Goal: Transaction & Acquisition: Purchase product/service

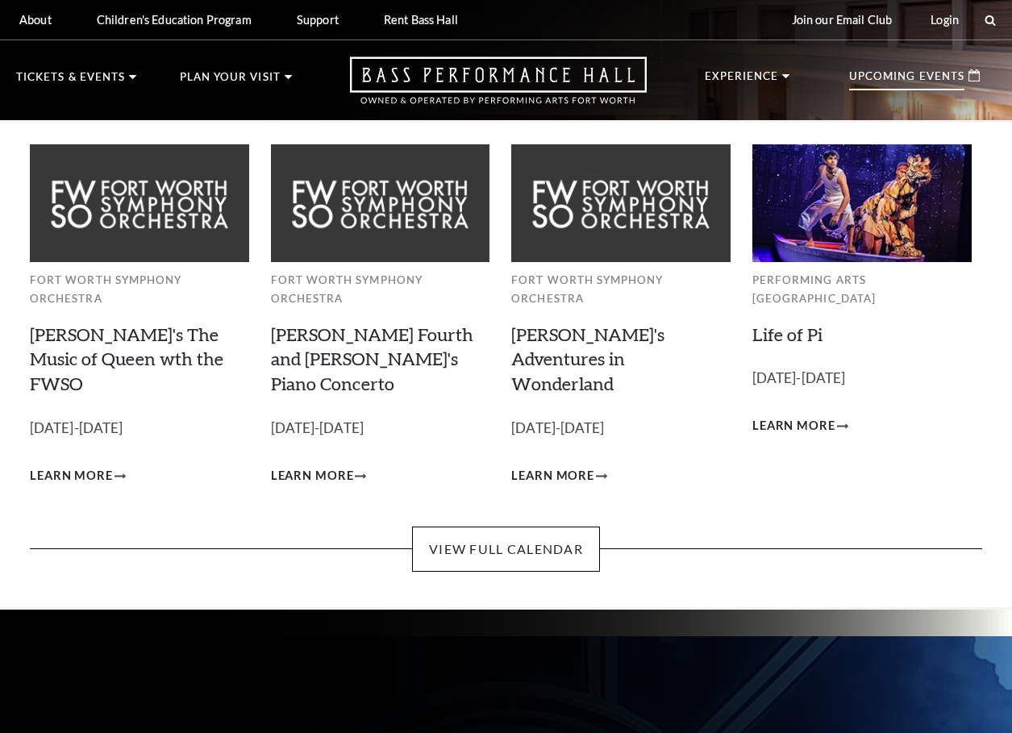
click at [886, 74] on p "Upcoming Events" at bounding box center [906, 80] width 115 height 19
click at [873, 77] on p "Upcoming Events" at bounding box center [906, 80] width 115 height 19
click at [969, 78] on icon at bounding box center [974, 75] width 11 height 12
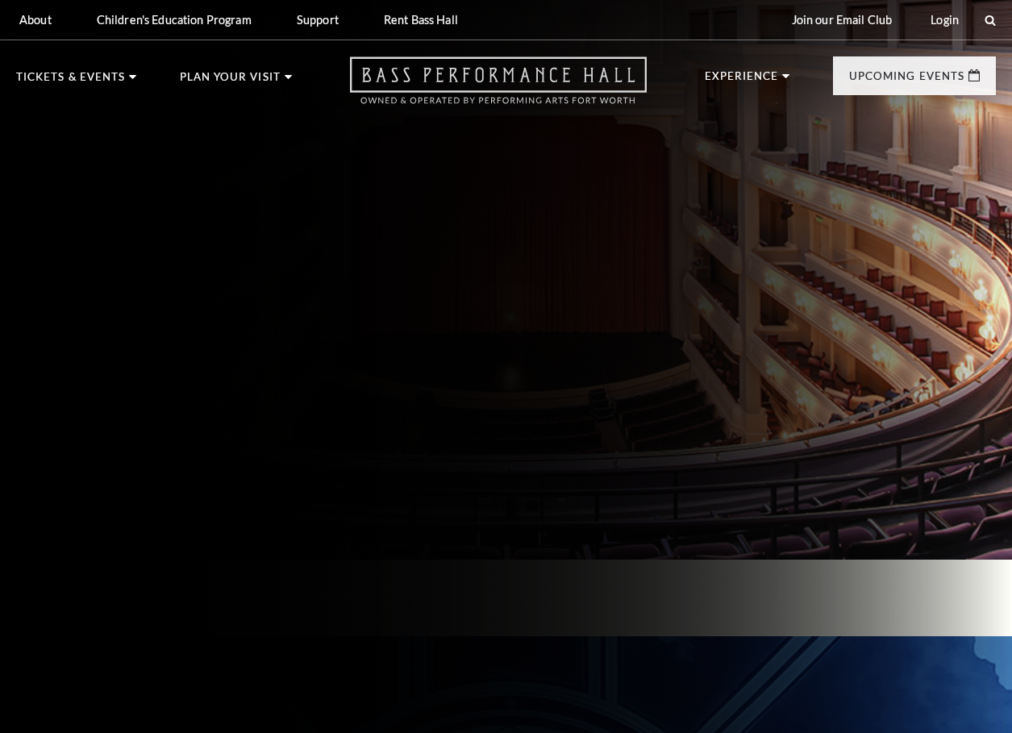
click at [448, 69] on icon at bounding box center [498, 80] width 297 height 48
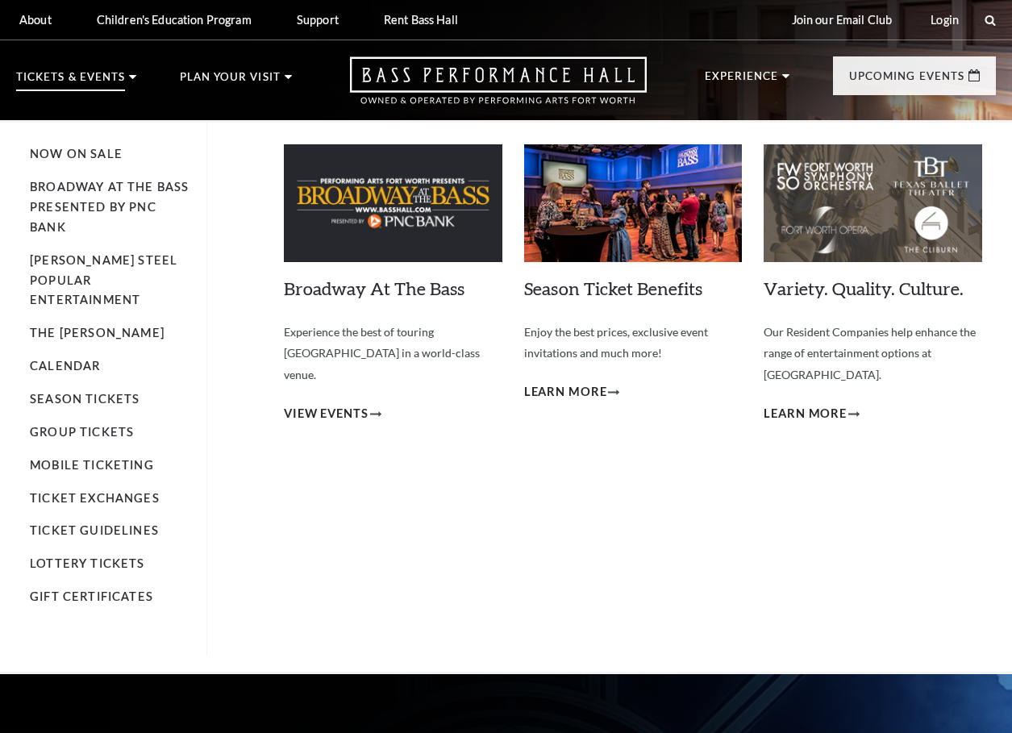
click at [50, 77] on p "Tickets & Events" at bounding box center [70, 81] width 109 height 19
click at [48, 359] on link "Calendar" at bounding box center [65, 366] width 70 height 14
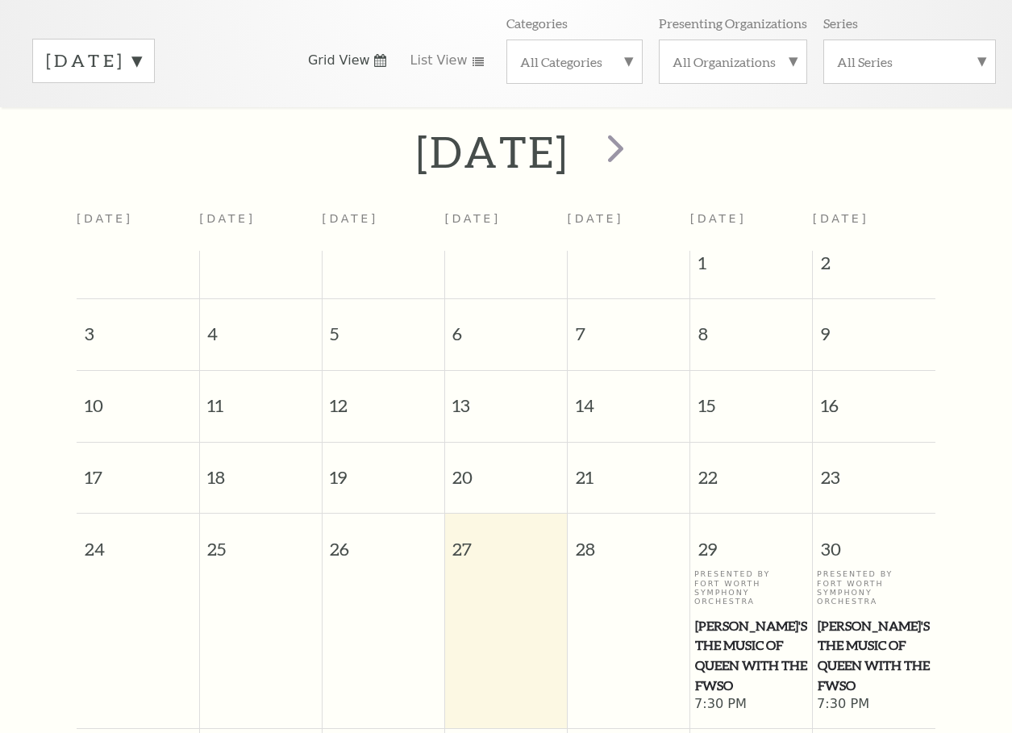
scroll to position [216, 0]
click at [639, 154] on span "next" at bounding box center [616, 150] width 46 height 46
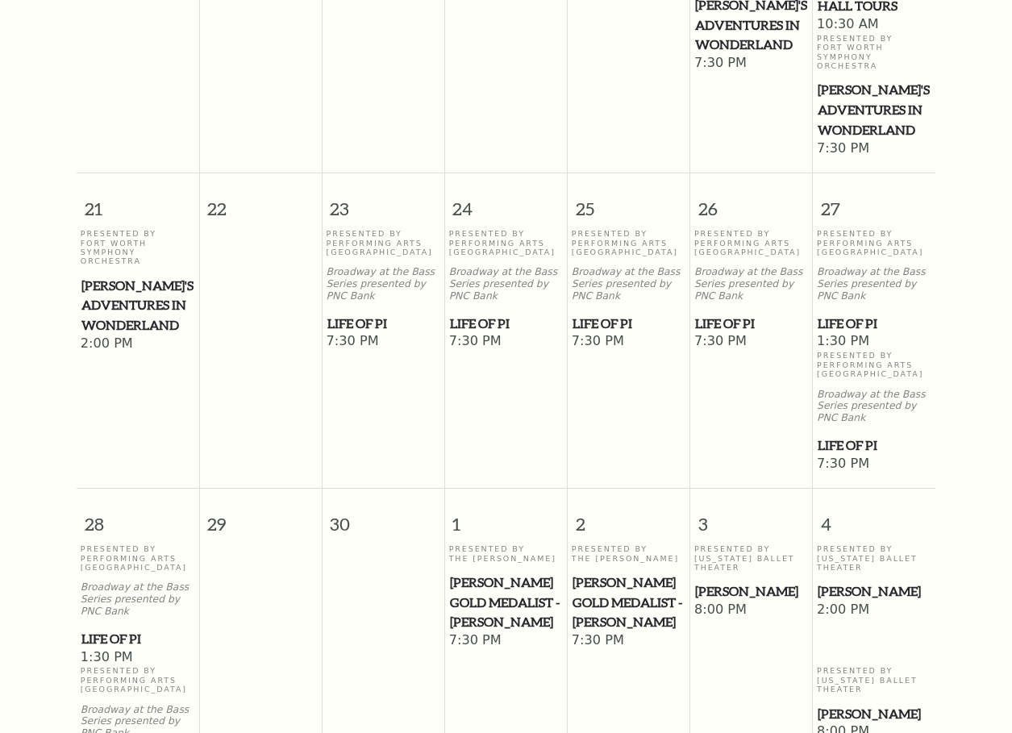
scroll to position [942, 0]
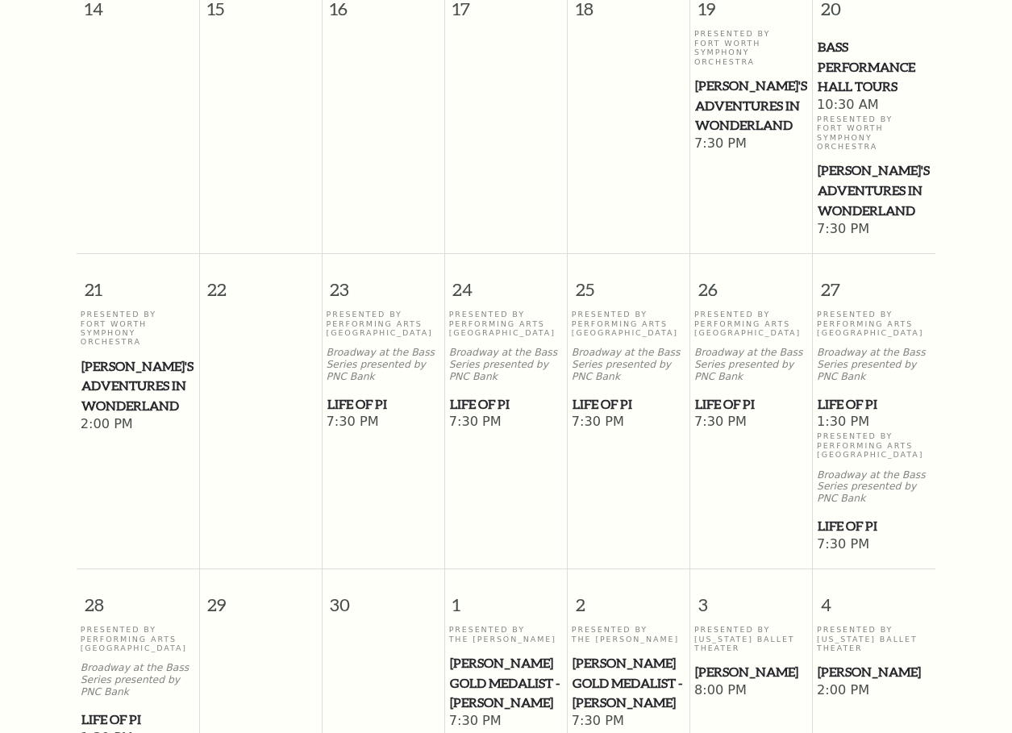
click at [843, 160] on span "[PERSON_NAME]'s Adventures in Wonderland" at bounding box center [874, 190] width 113 height 60
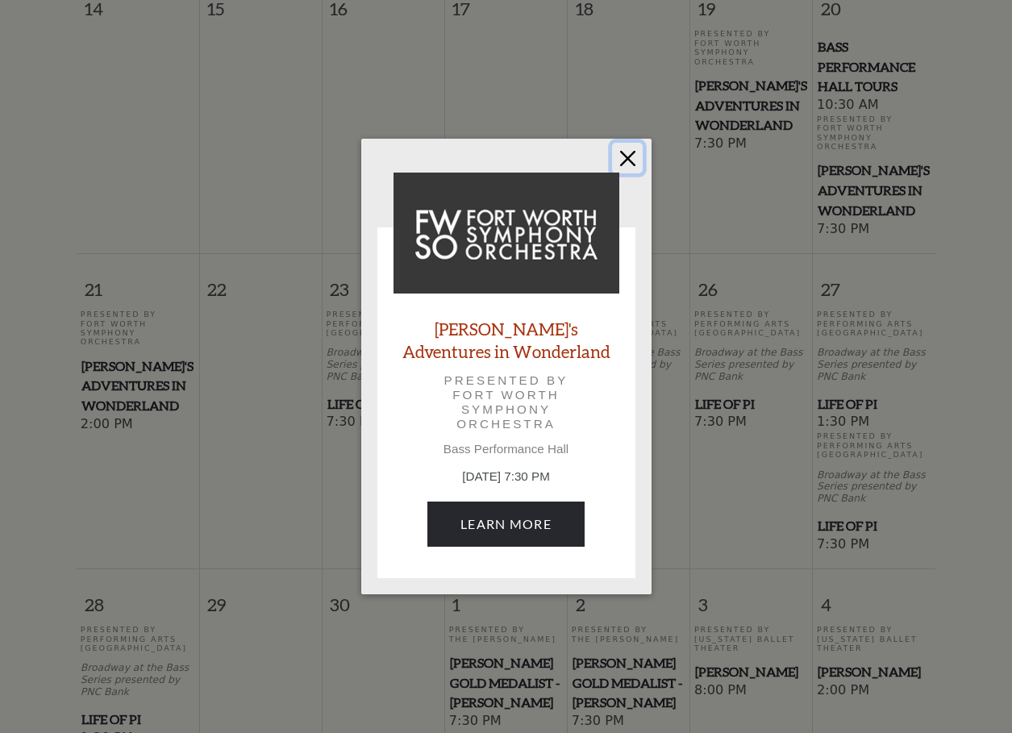
click at [627, 158] on button "Close" at bounding box center [627, 158] width 31 height 31
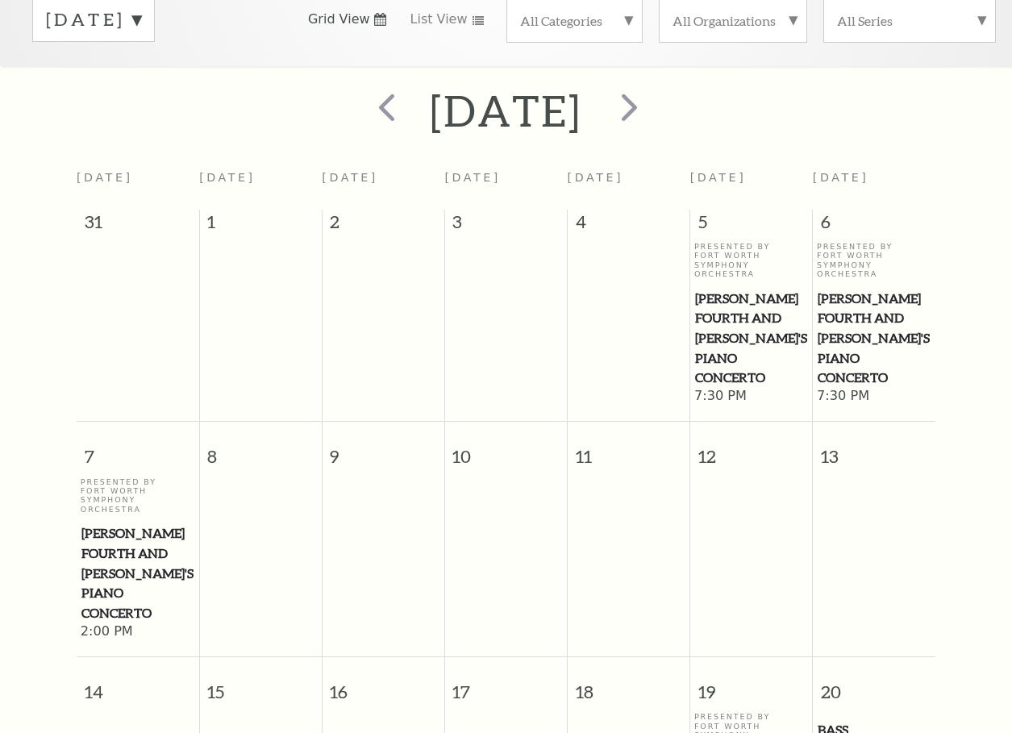
scroll to position [135, 0]
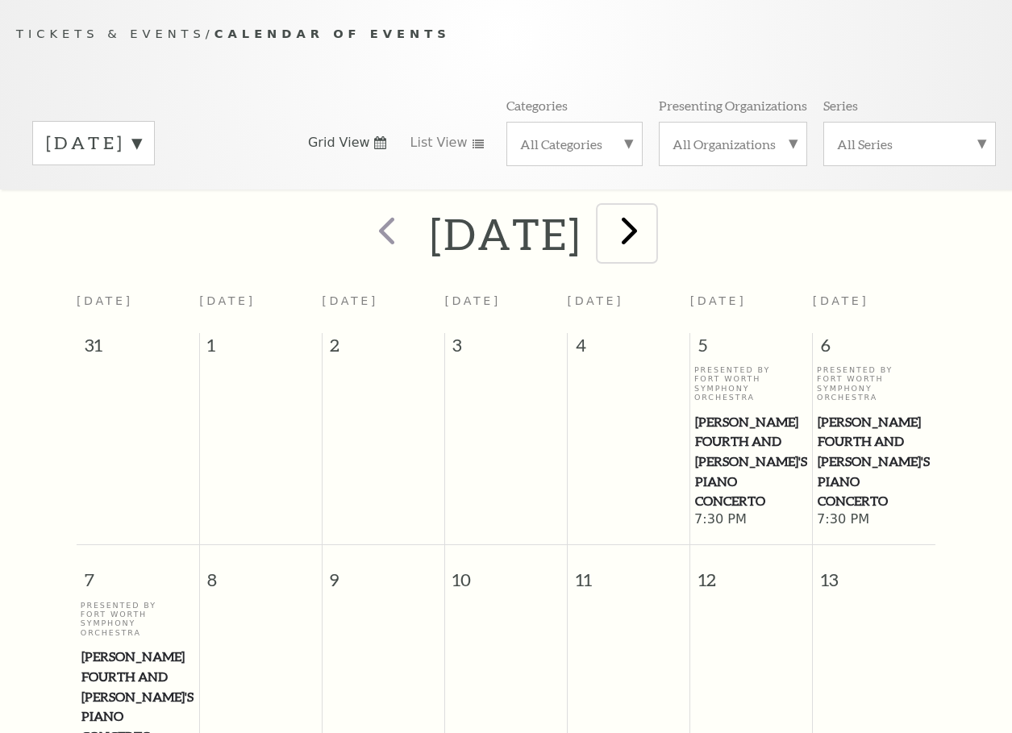
click at [652, 226] on span "next" at bounding box center [629, 230] width 46 height 46
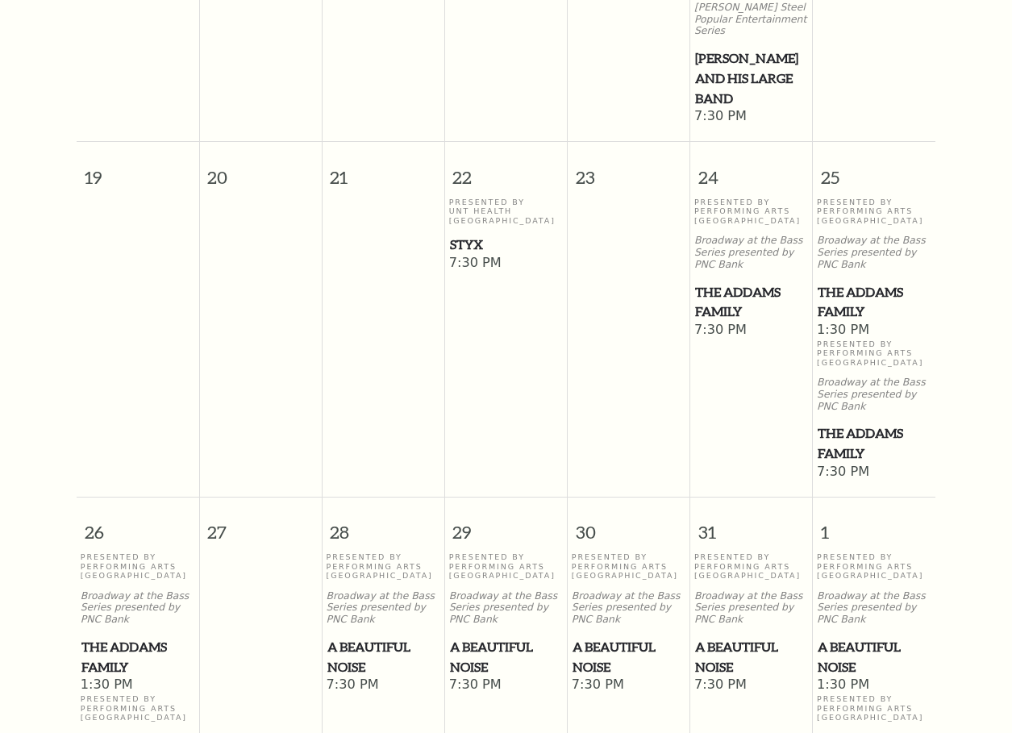
scroll to position [1023, 0]
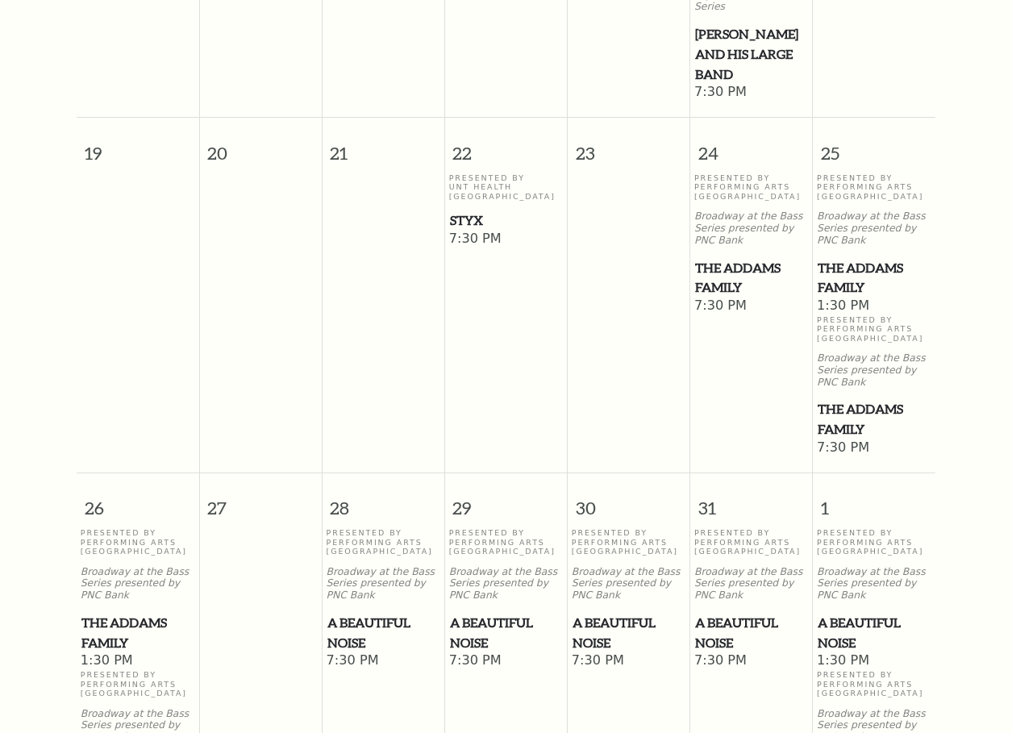
click at [842, 404] on span "The Addams Family" at bounding box center [874, 419] width 113 height 40
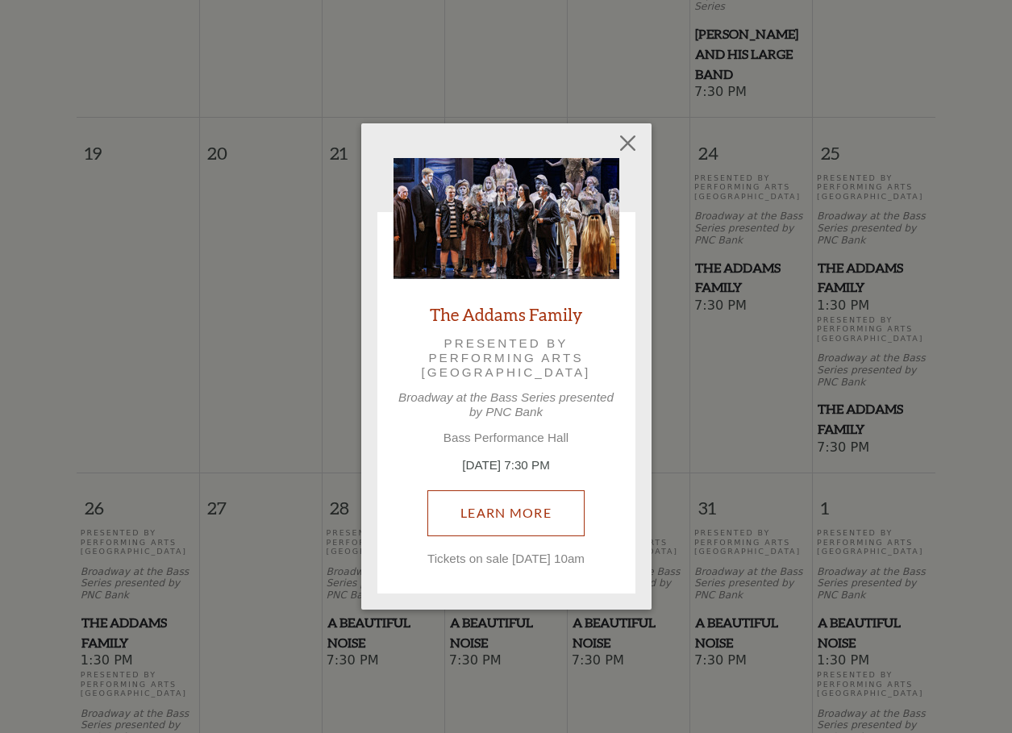
click at [532, 506] on link "Learn More" at bounding box center [505, 512] width 157 height 45
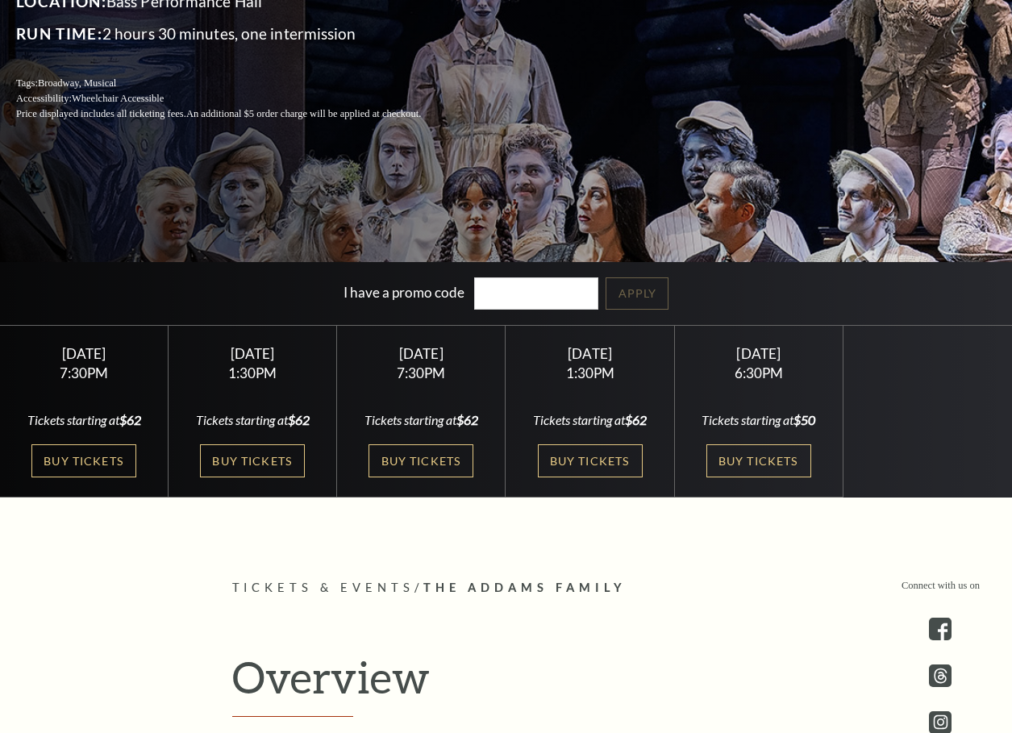
scroll to position [323, 0]
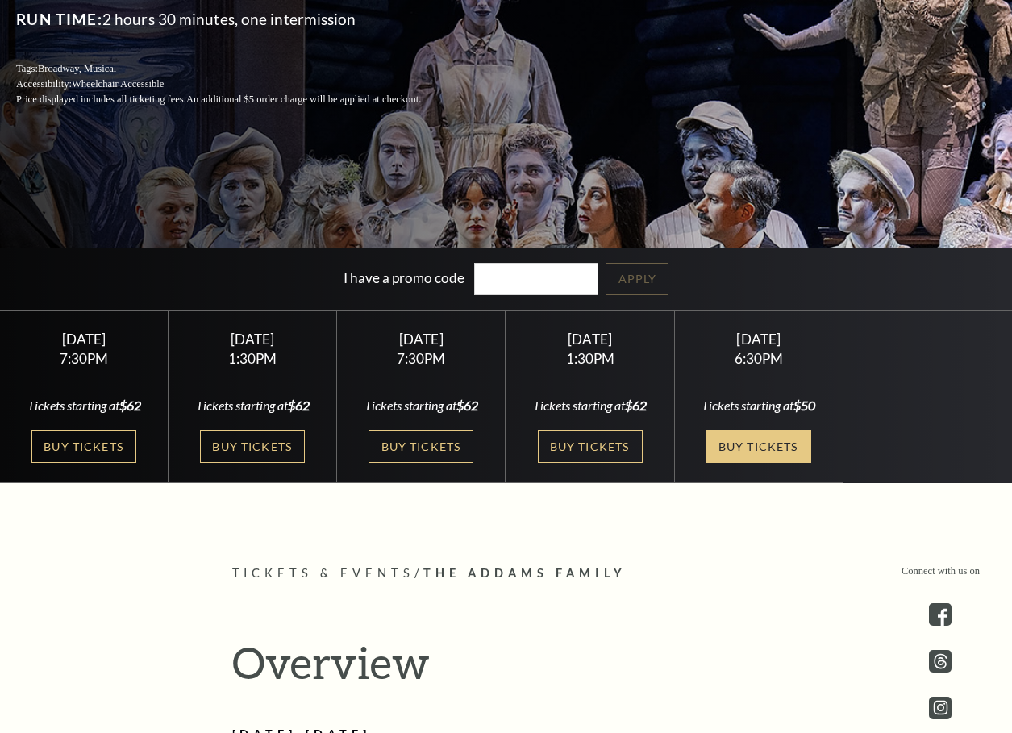
click at [752, 446] on link "Buy Tickets" at bounding box center [758, 446] width 105 height 33
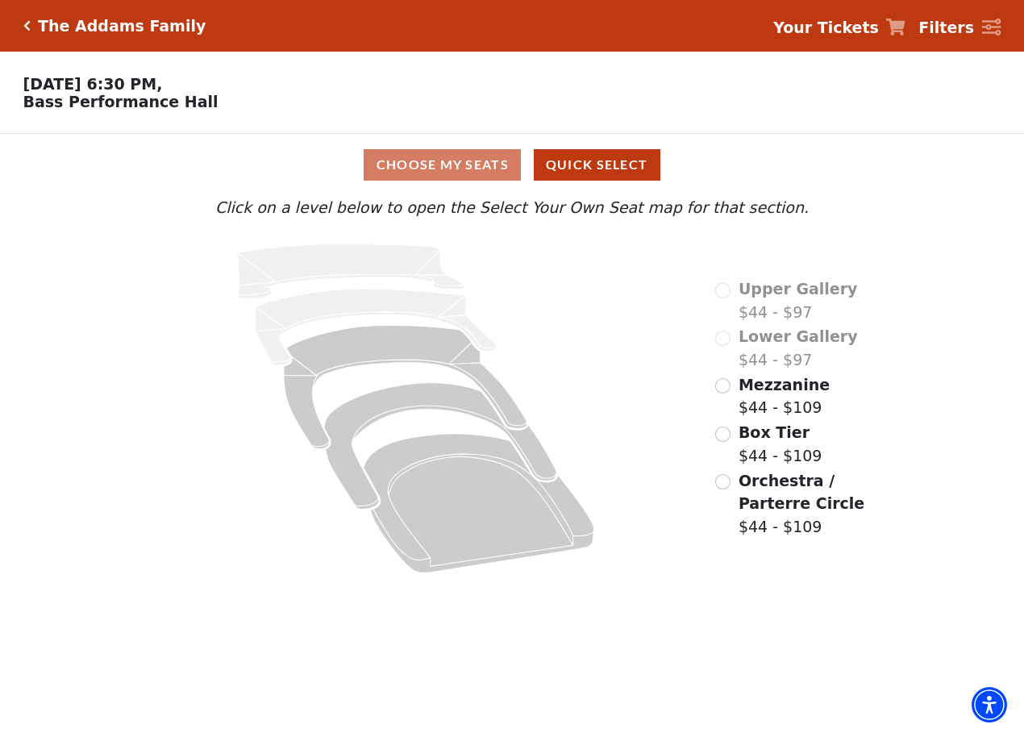
click at [759, 494] on span "Orchestra / Parterre Circle" at bounding box center [802, 492] width 126 height 41
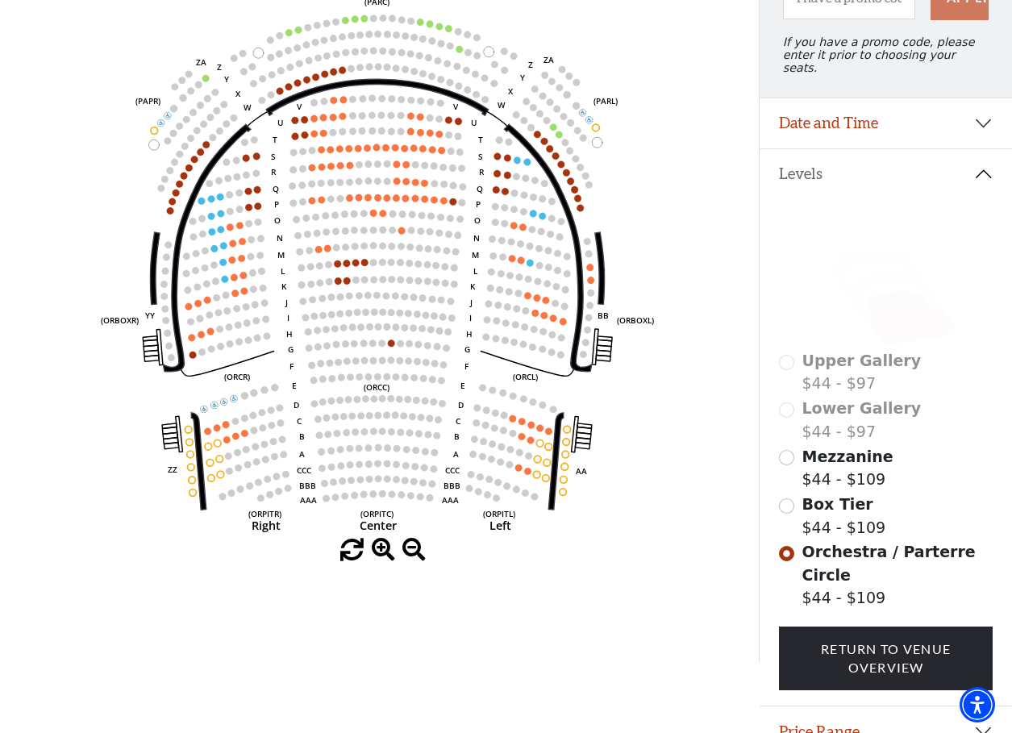
scroll to position [254, 0]
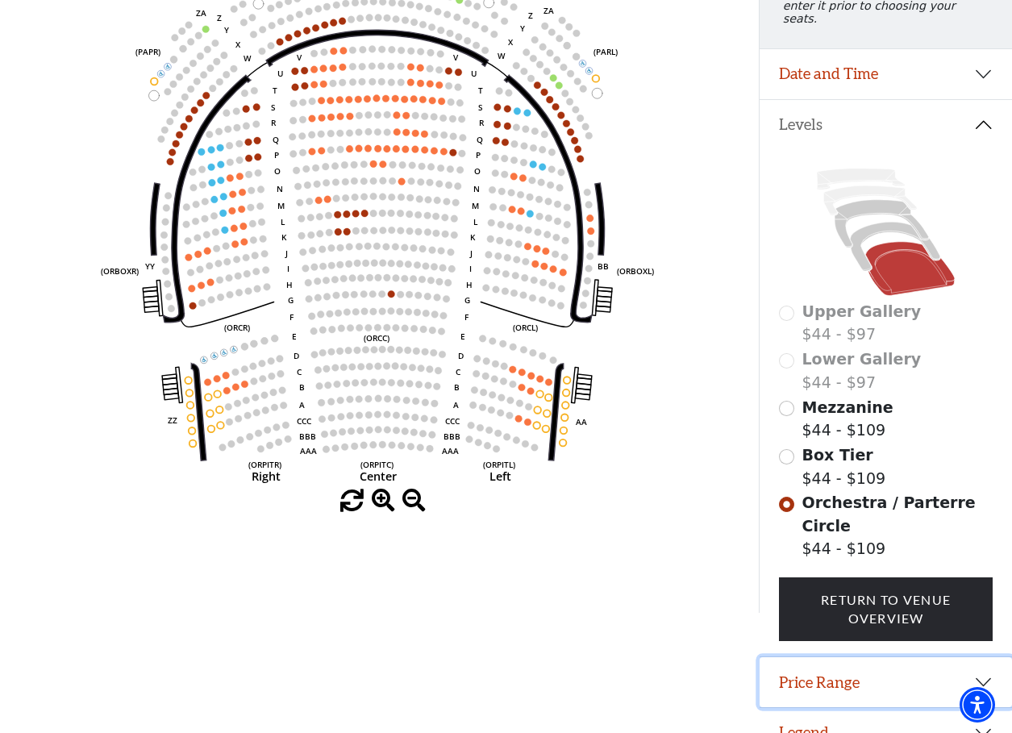
click at [813, 657] on button "Price Range" at bounding box center [886, 682] width 252 height 50
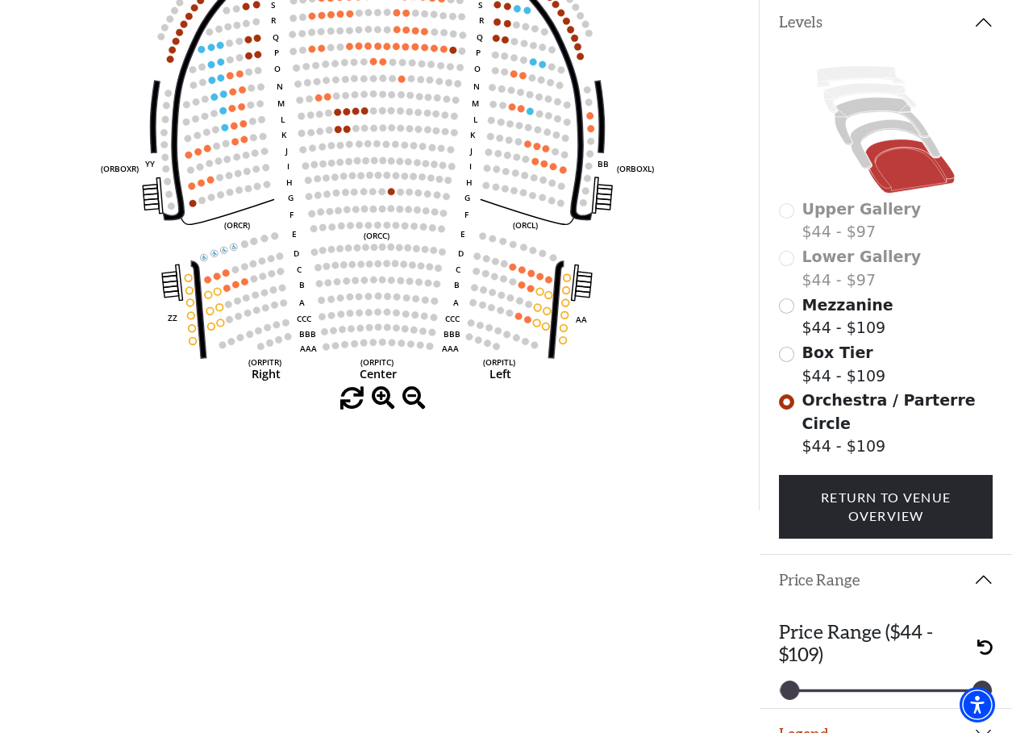
scroll to position [358, 0]
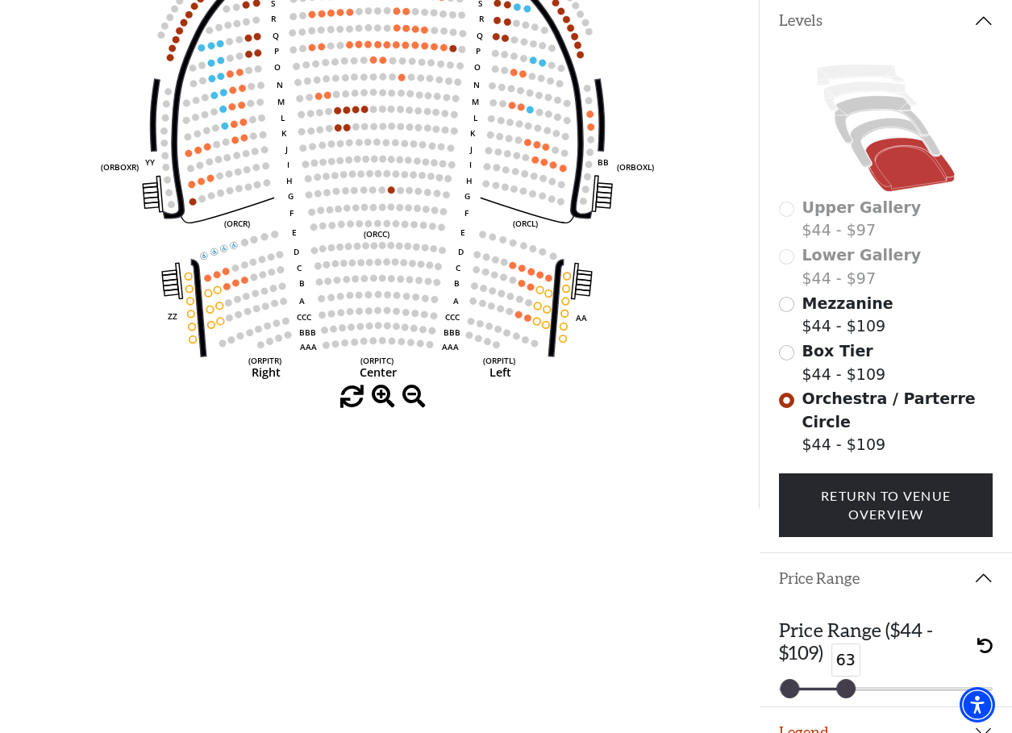
drag, startPoint x: 984, startPoint y: 661, endPoint x: 848, endPoint y: 662, distance: 135.5
click at [848, 680] on div at bounding box center [846, 689] width 18 height 18
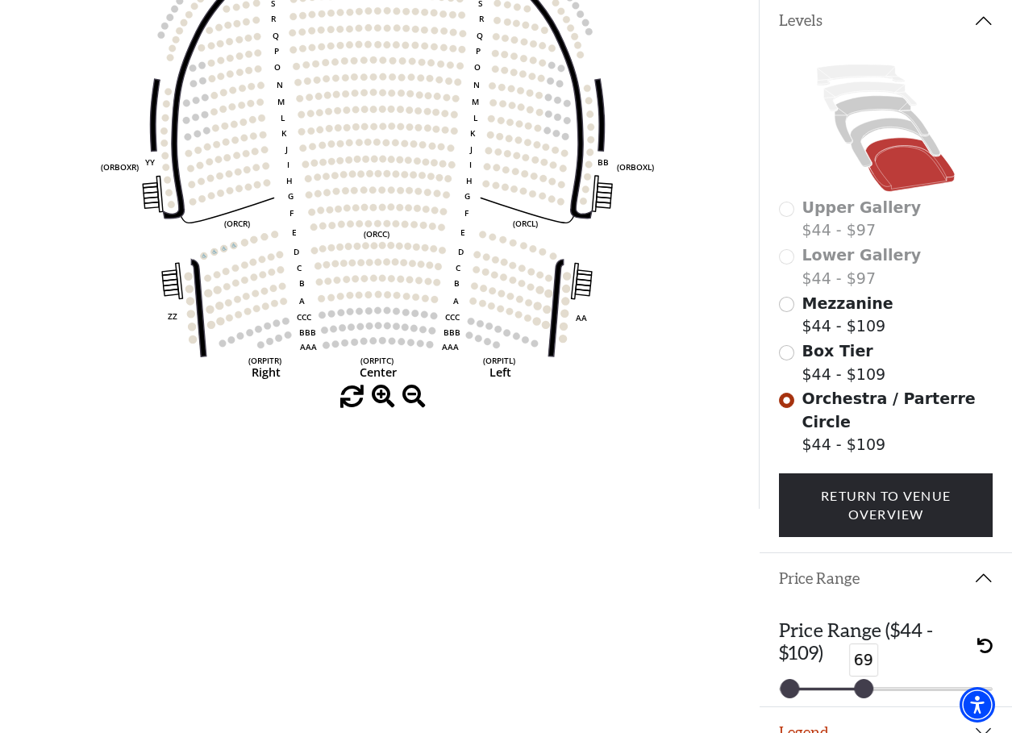
drag, startPoint x: 844, startPoint y: 670, endPoint x: 861, endPoint y: 685, distance: 22.3
click at [861, 509] on div "Promo Code Apply If you have a promo code, please enter it prior to choosing yo…" at bounding box center [885, 142] width 253 height 733
drag, startPoint x: 863, startPoint y: 662, endPoint x: 877, endPoint y: 672, distance: 16.8
click at [877, 680] on div at bounding box center [878, 689] width 18 height 18
drag, startPoint x: 884, startPoint y: 665, endPoint x: 894, endPoint y: 671, distance: 12.3
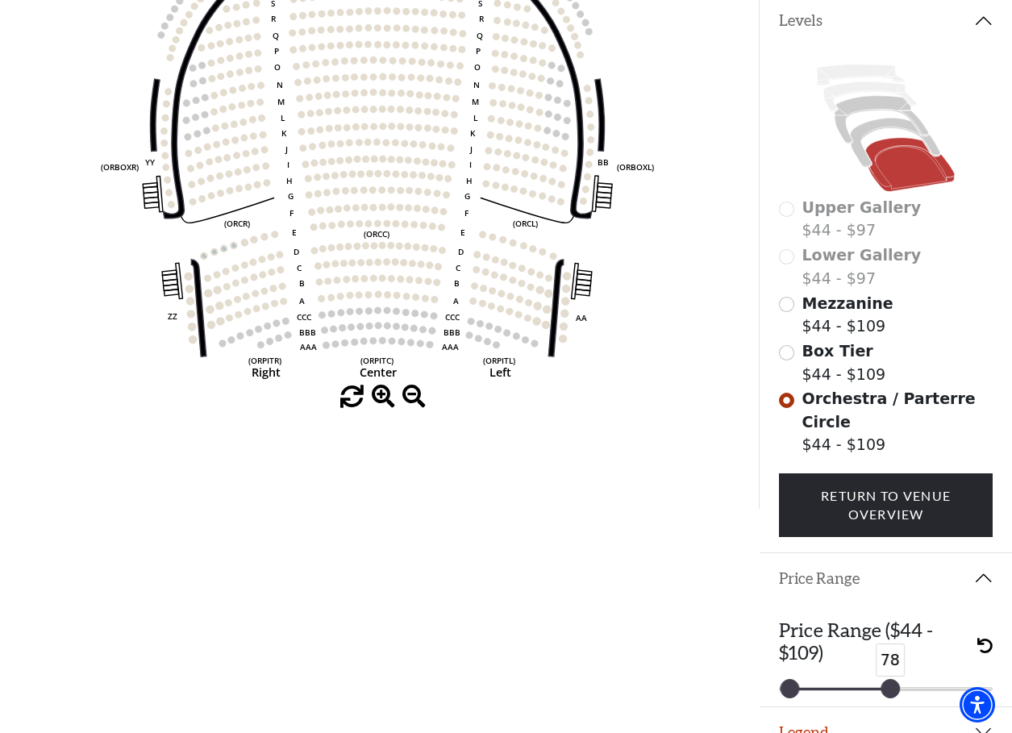
click at [894, 680] on div at bounding box center [891, 689] width 18 height 18
drag, startPoint x: 894, startPoint y: 661, endPoint x: 902, endPoint y: 667, distance: 9.7
click at [902, 680] on div at bounding box center [896, 689] width 18 height 18
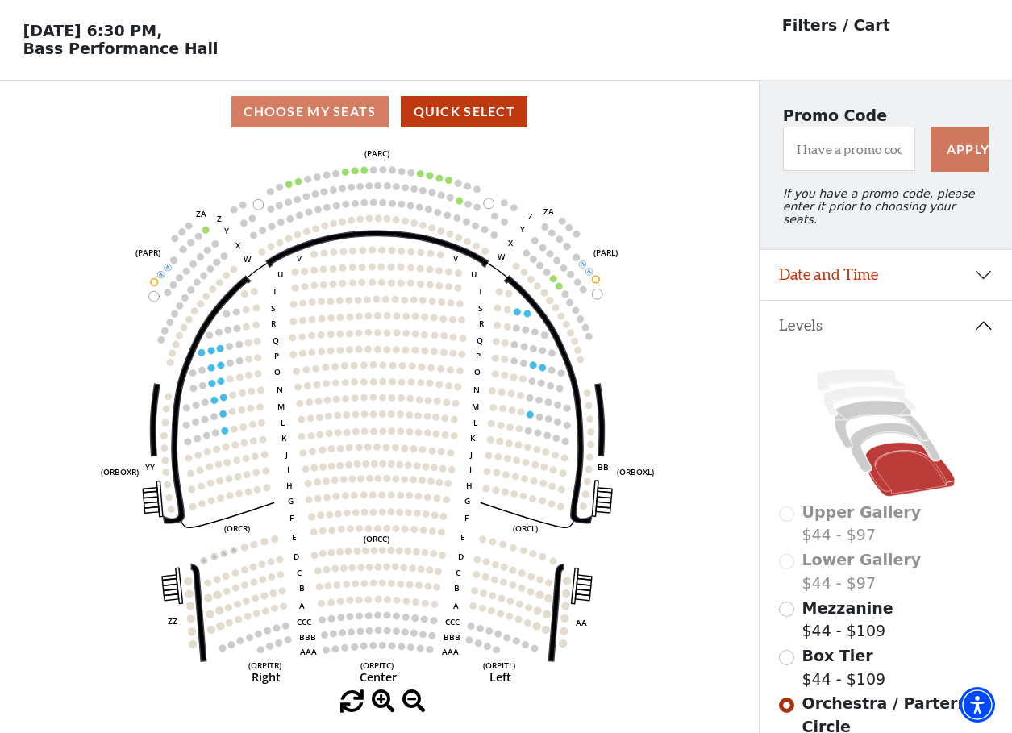
scroll to position [81, 0]
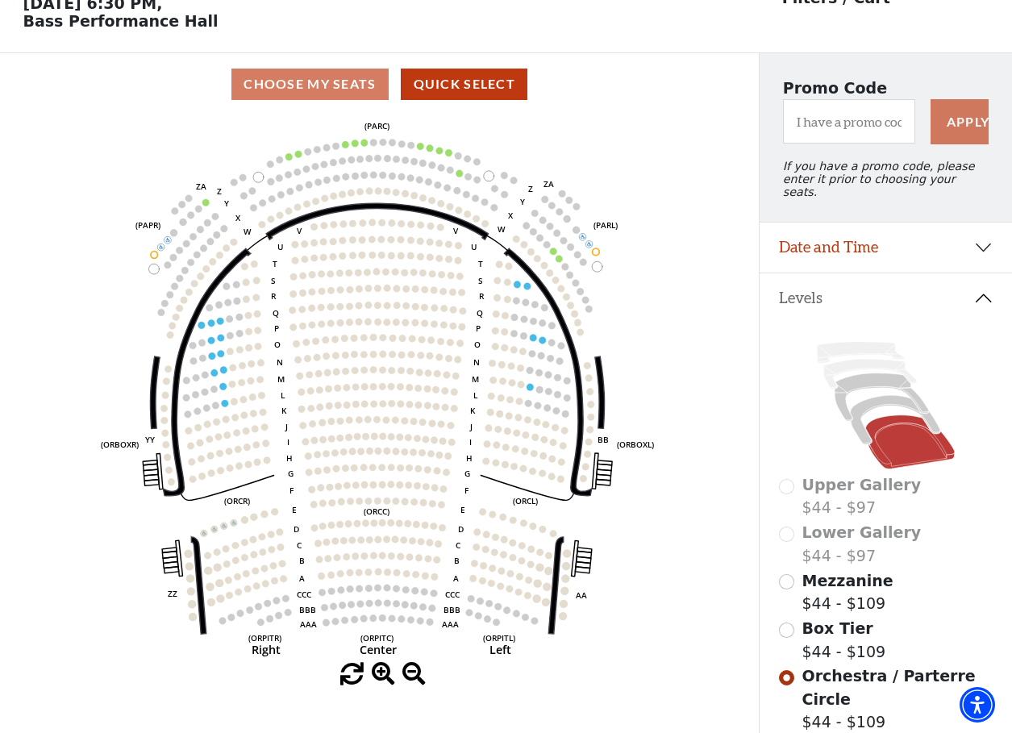
click at [74, 362] on icon "Left (ORPITL) Right (ORPITR) Center (ORPITC) ZZ AA YY BB ZA ZA (ORCL) (ORCR) (O…" at bounding box center [379, 389] width 683 height 548
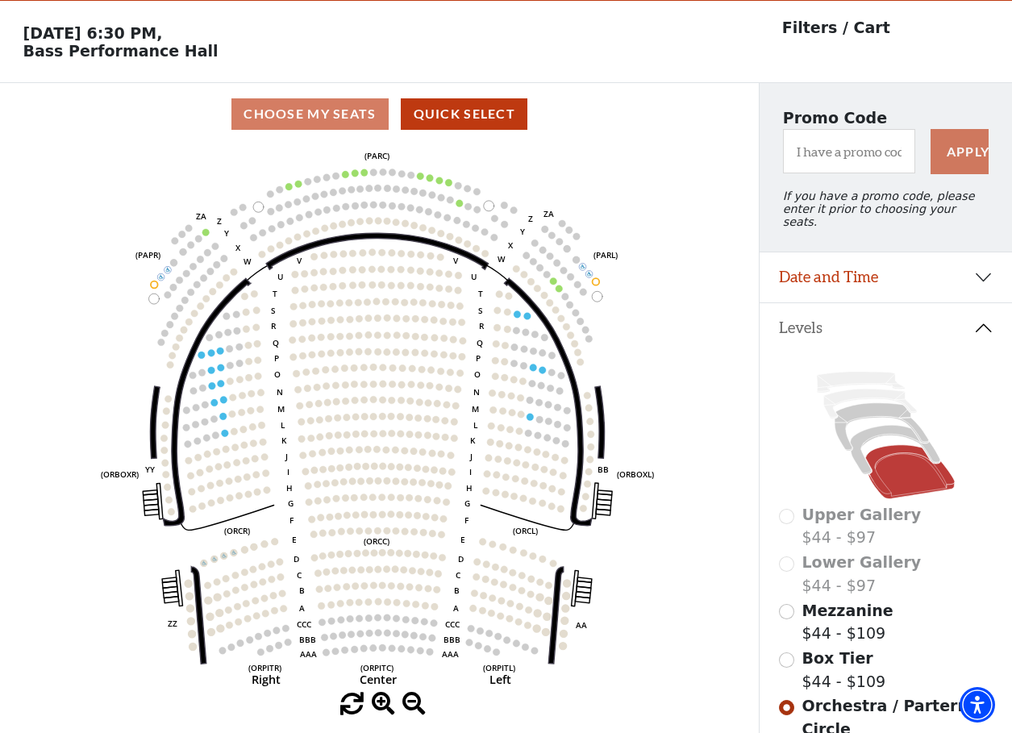
scroll to position [0, 0]
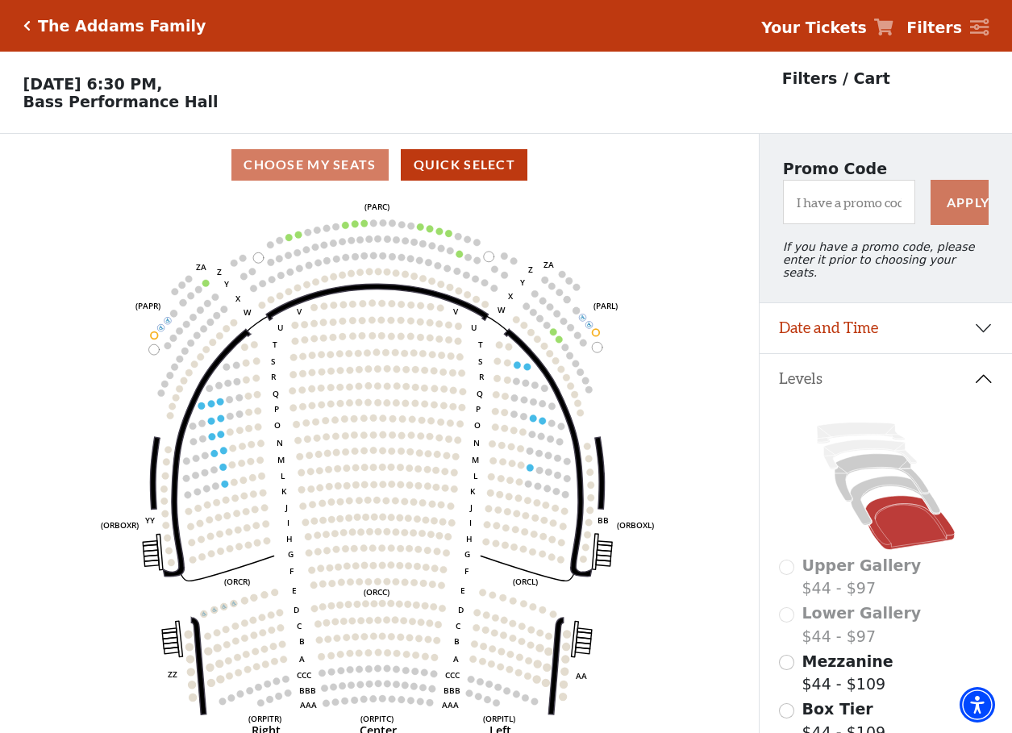
click at [111, 27] on h5 "The Addams Family" at bounding box center [122, 26] width 168 height 19
click at [27, 26] on icon "Click here to go back to filters" at bounding box center [26, 25] width 7 height 11
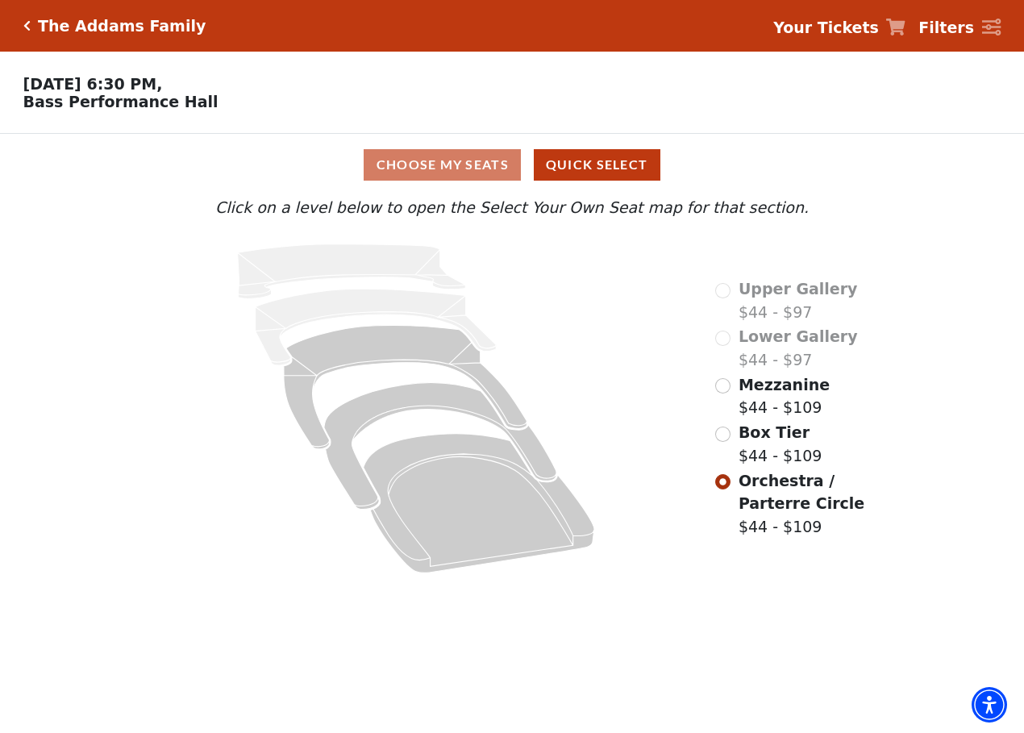
click at [145, 29] on h5 "The Addams Family" at bounding box center [122, 26] width 168 height 19
click at [29, 27] on icon "Click here to go back to filters" at bounding box center [26, 25] width 7 height 11
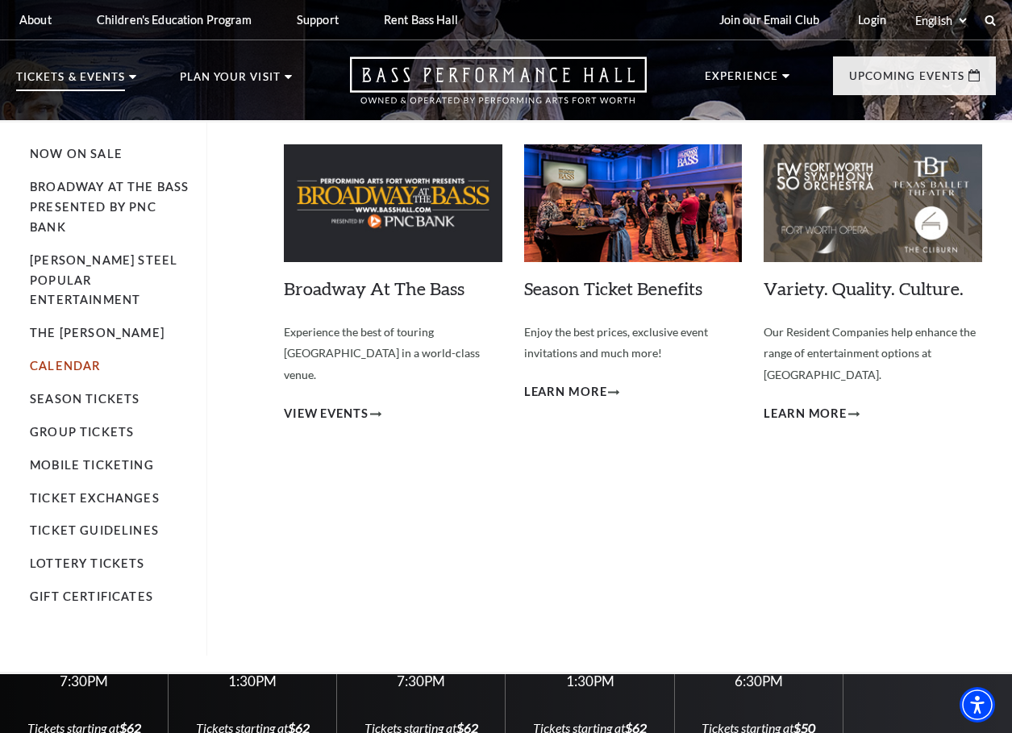
click at [59, 359] on link "Calendar" at bounding box center [65, 366] width 70 height 14
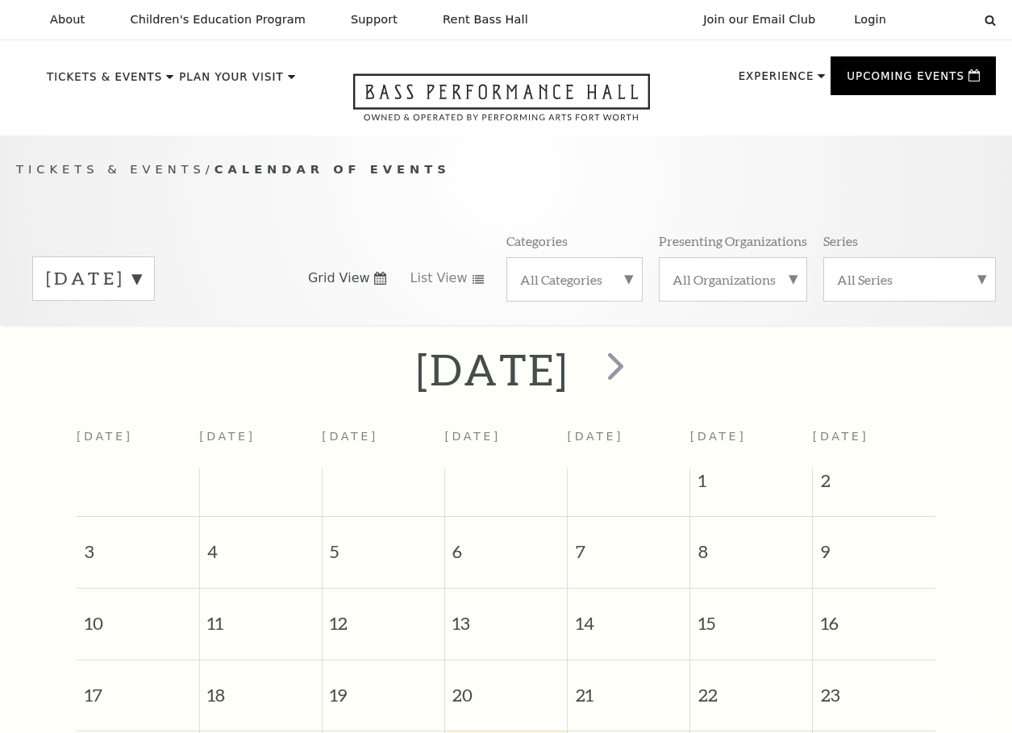
scroll to position [135, 0]
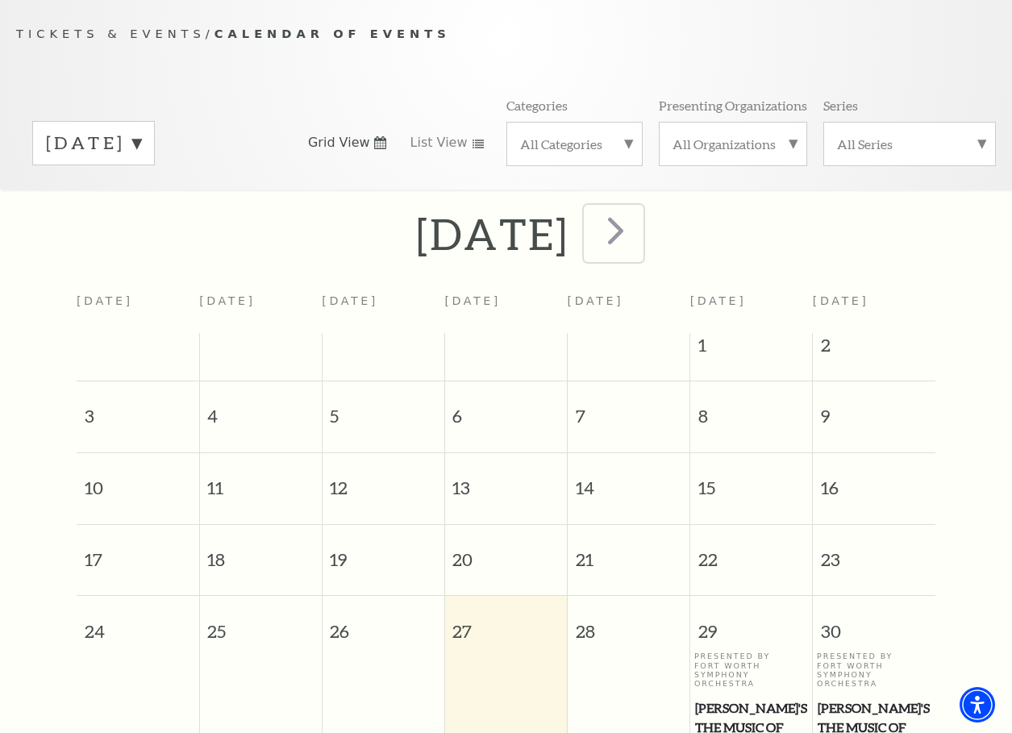
click at [639, 233] on span "next" at bounding box center [616, 230] width 46 height 46
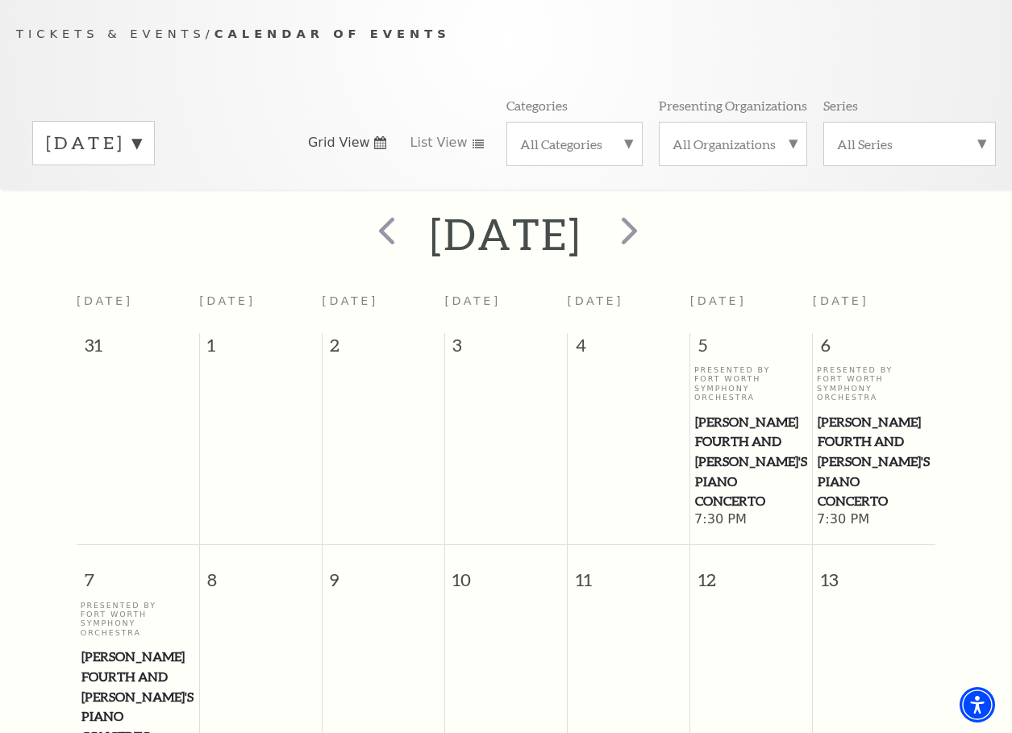
click at [953, 9] on div "Tickets & Events / Calendar of Events [DATE] Grid View List View Categories All…" at bounding box center [506, 95] width 1012 height 190
